Goal: Transaction & Acquisition: Download file/media

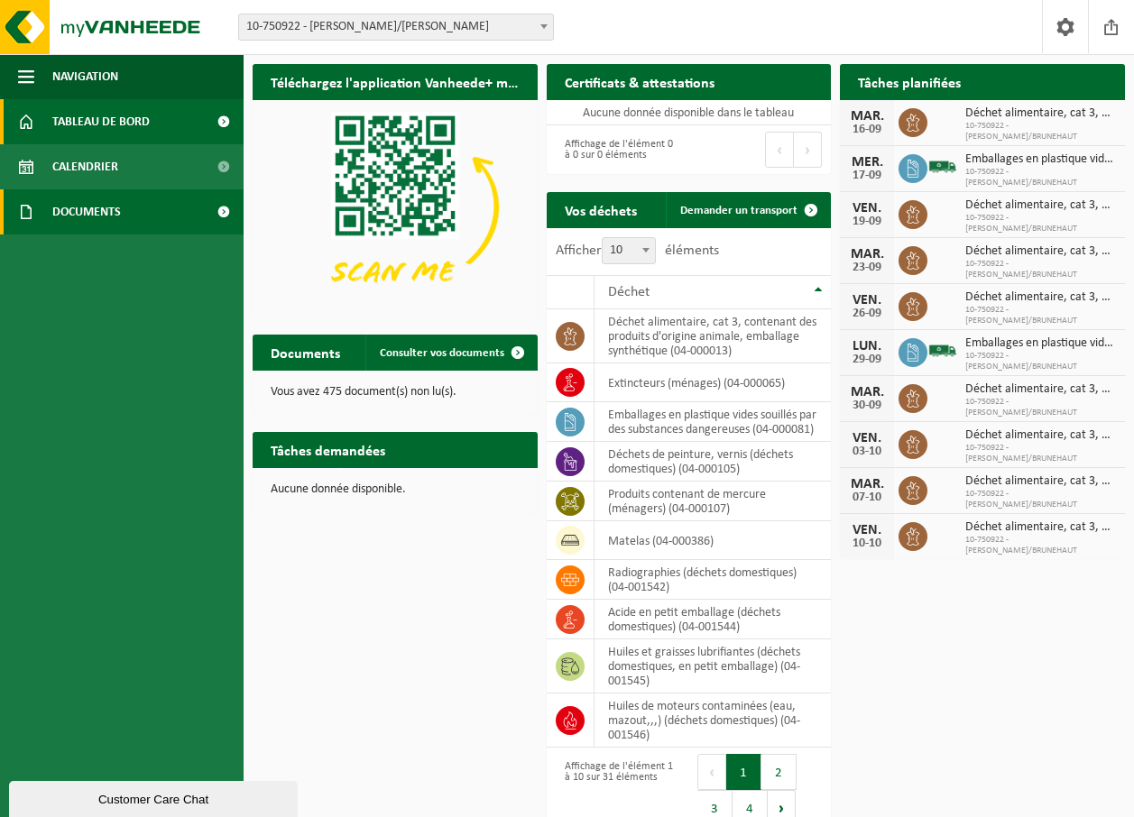
click at [85, 212] on span "Documents" at bounding box center [86, 211] width 69 height 45
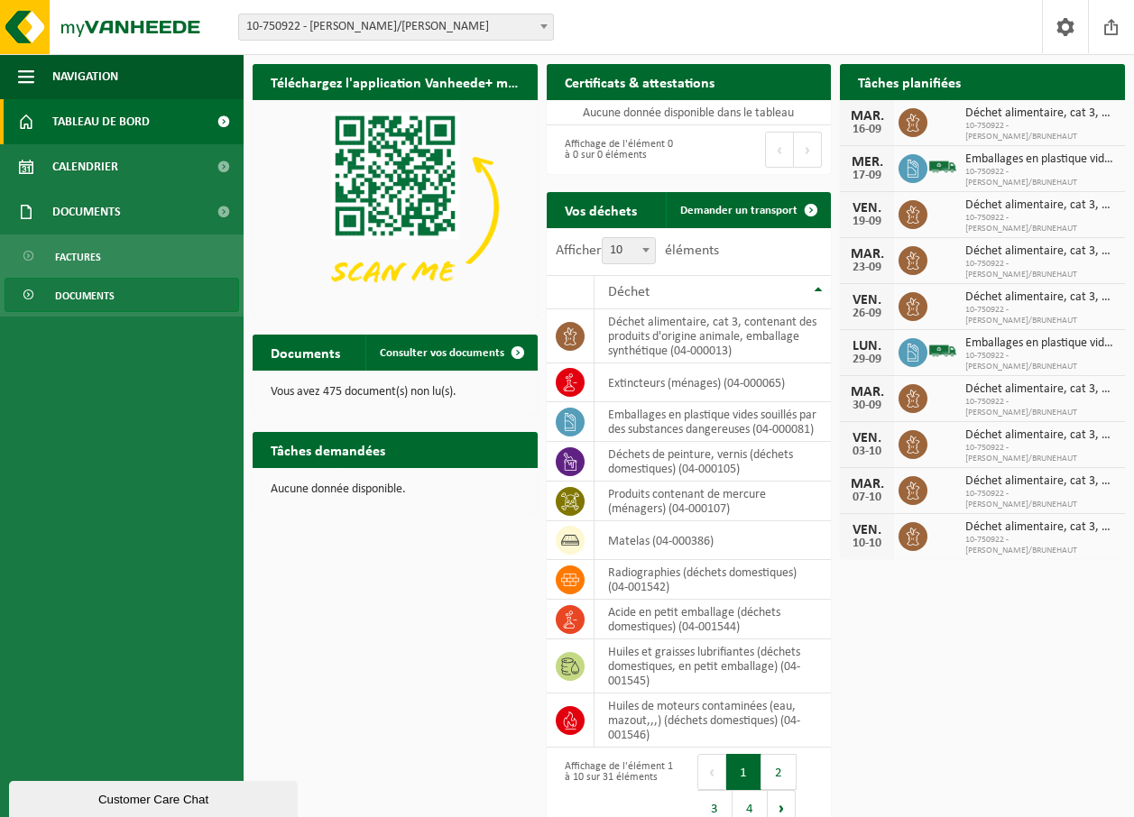
click at [77, 293] on span "Documents" at bounding box center [85, 296] width 60 height 34
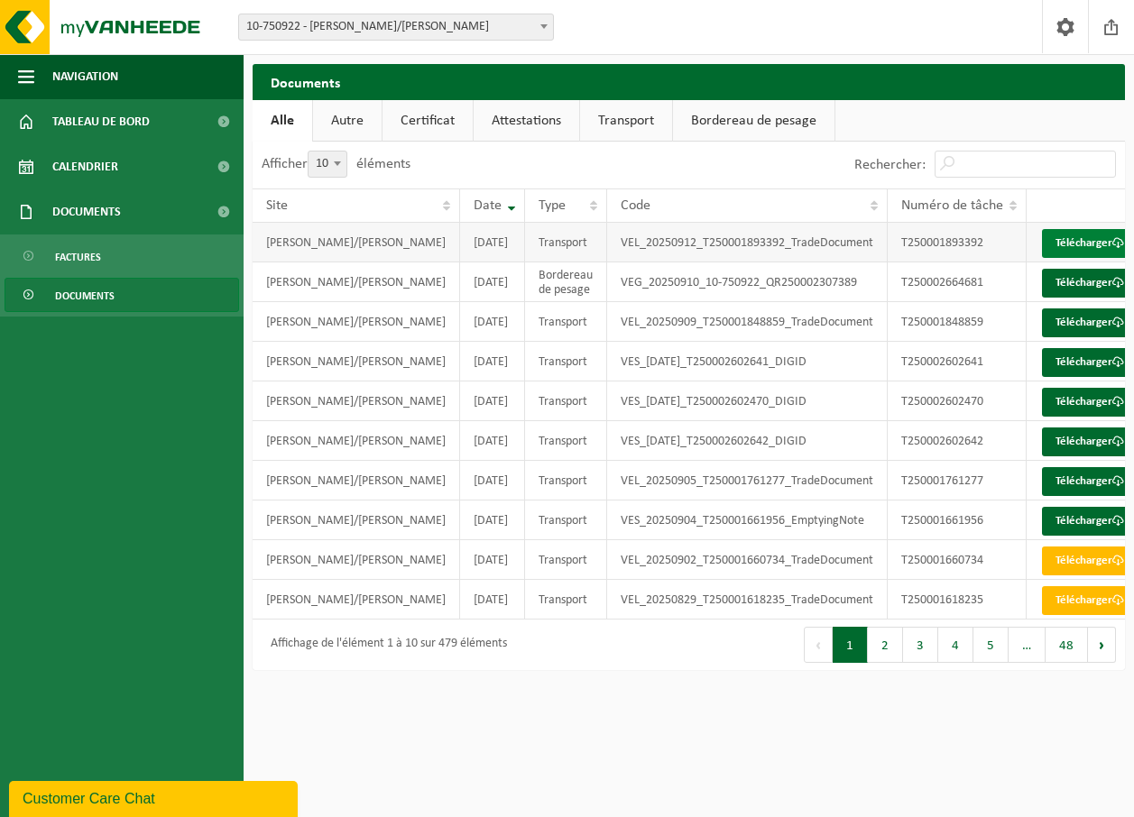
click at [1062, 256] on link "Télécharger" at bounding box center [1090, 243] width 96 height 29
click at [1115, 28] on span at bounding box center [1111, 26] width 27 height 53
